Goal: Check status

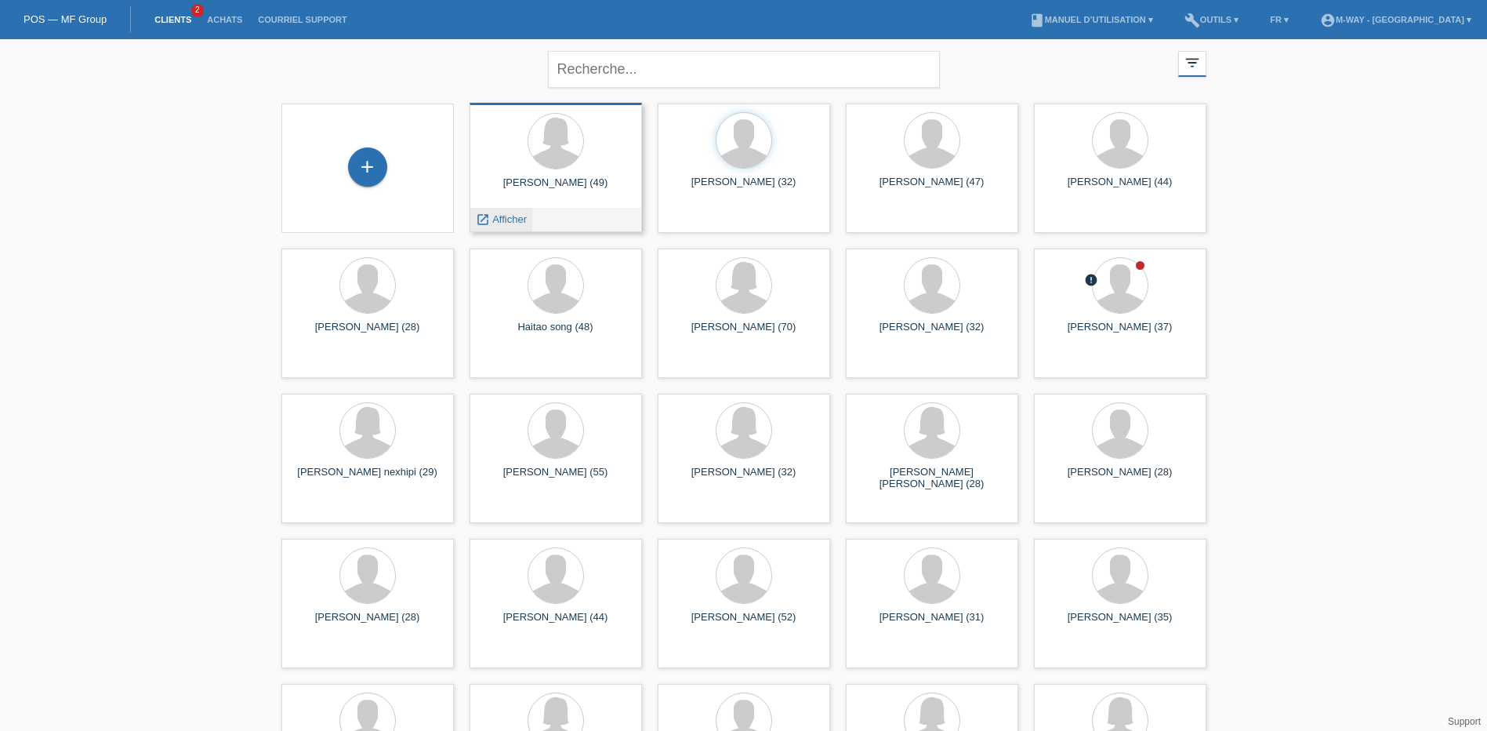
click at [507, 221] on span "Afficher" at bounding box center [509, 219] width 35 height 12
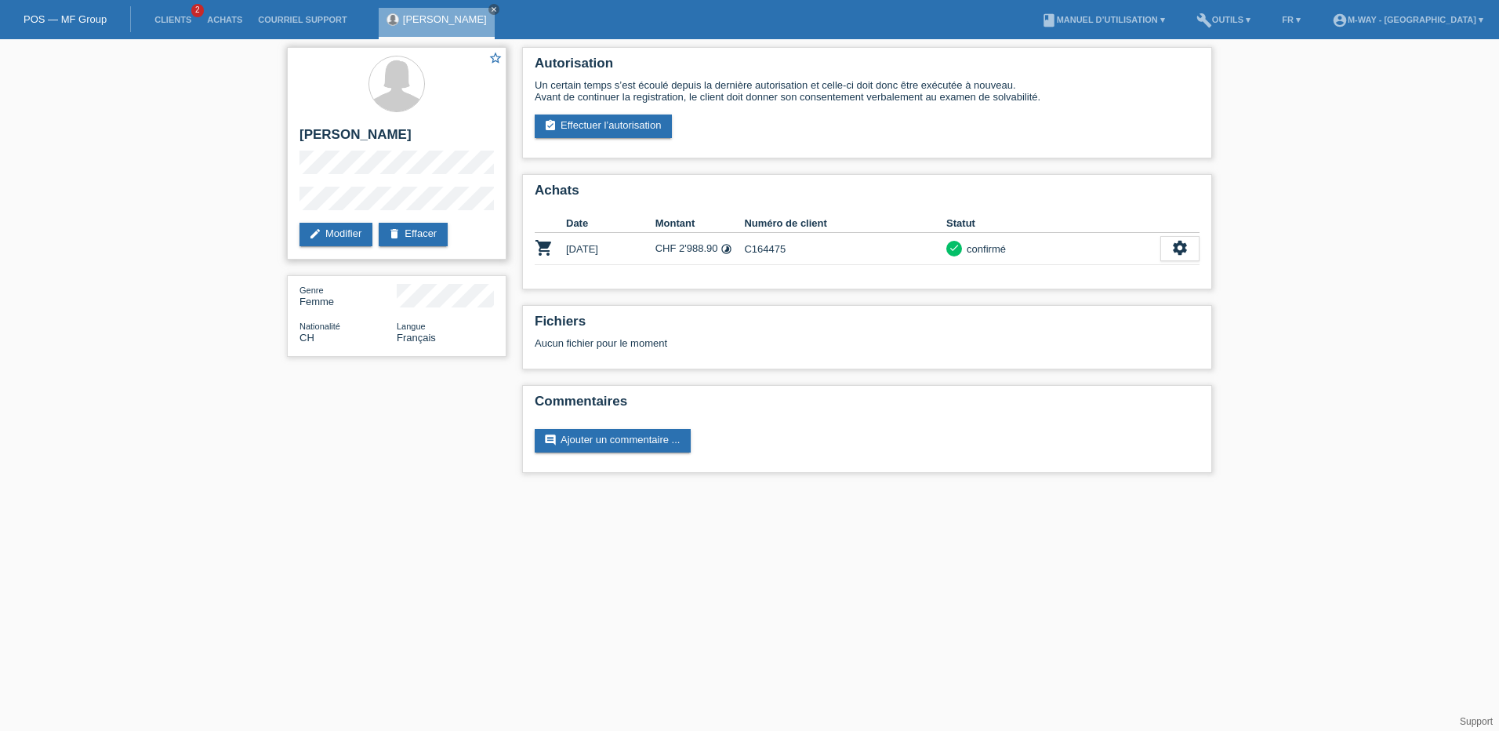
drag, startPoint x: 432, startPoint y: 135, endPoint x: 292, endPoint y: 134, distance: 139.6
click at [292, 134] on div "star_border [PERSON_NAME] edit Modifier delete Effacer" at bounding box center [397, 153] width 220 height 212
drag, startPoint x: 292, startPoint y: 134, endPoint x: 312, endPoint y: 134, distance: 19.6
copy h2 "[PERSON_NAME]"
drag, startPoint x: 794, startPoint y: 249, endPoint x: 744, endPoint y: 251, distance: 49.4
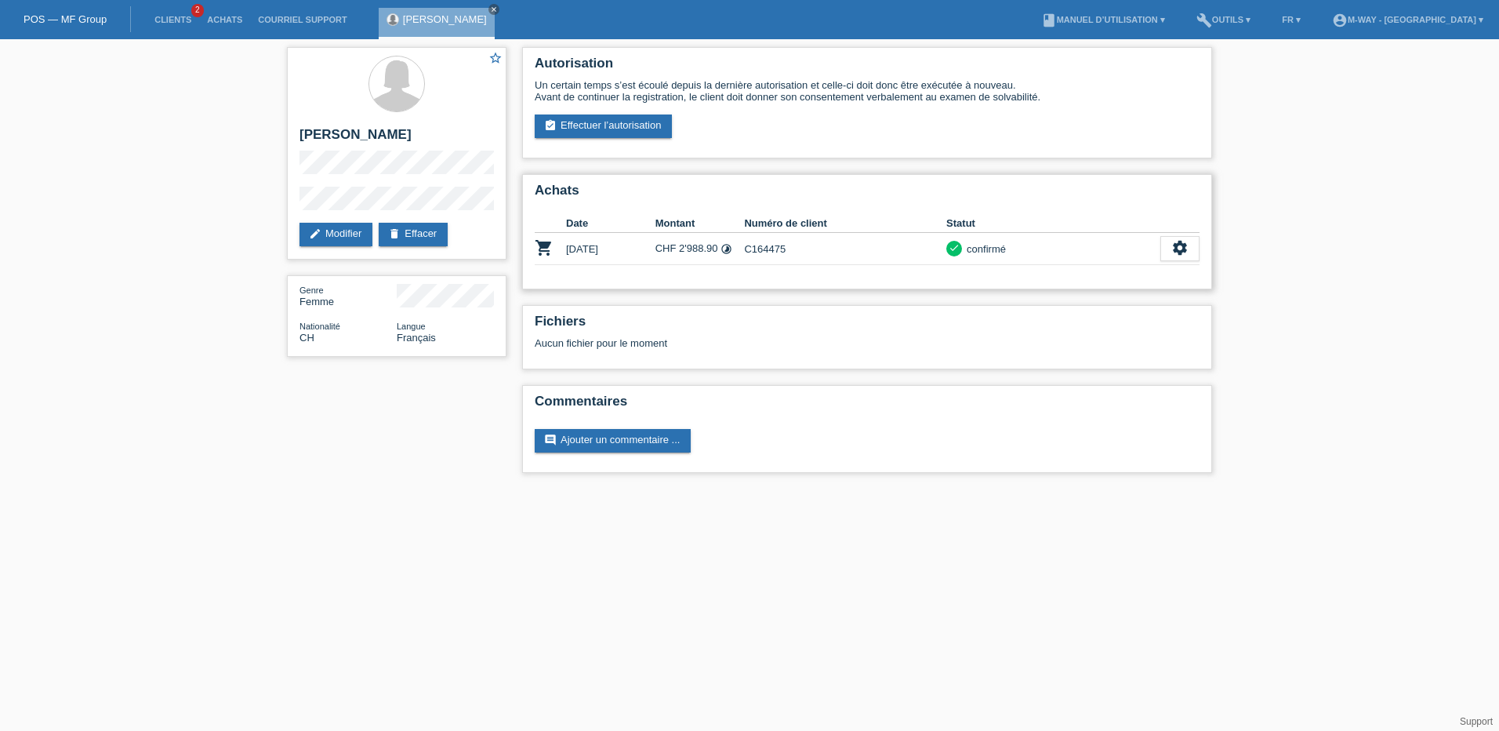
click at [744, 251] on td "C164475" at bounding box center [845, 249] width 202 height 32
drag, startPoint x: 744, startPoint y: 251, endPoint x: 763, endPoint y: 249, distance: 19.0
copy td "C164475"
